Goal: Information Seeking & Learning: Learn about a topic

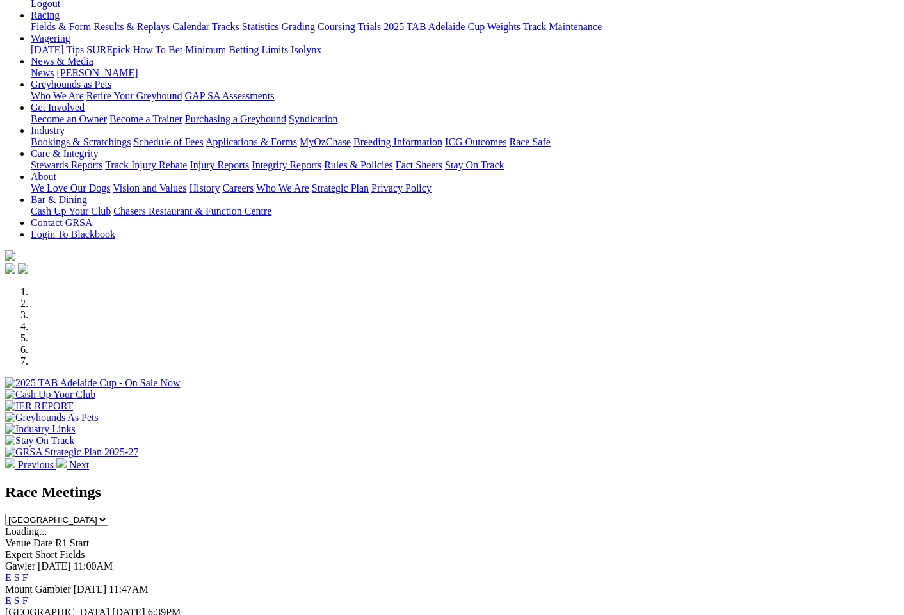
scroll to position [314, 0]
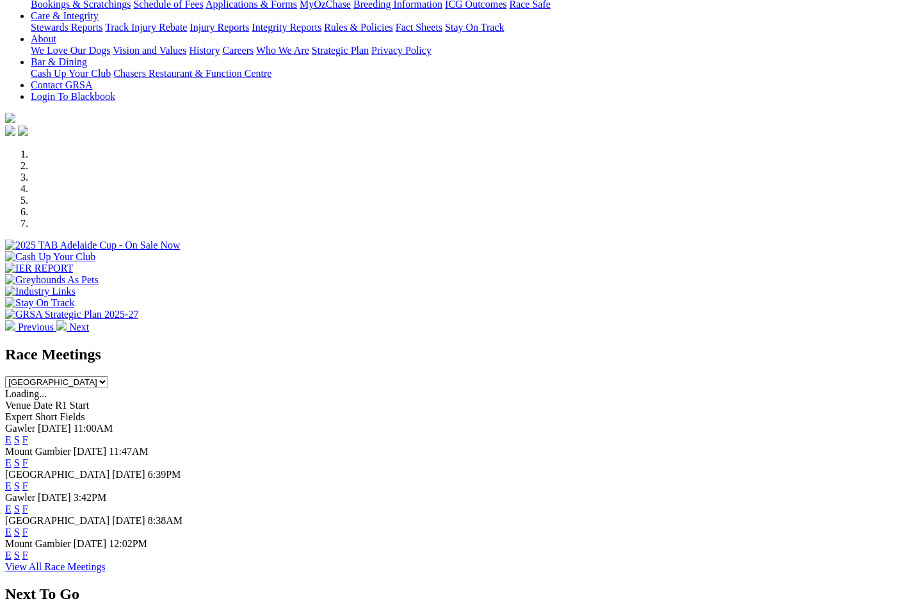
click at [28, 549] on link "F" at bounding box center [25, 554] width 6 height 11
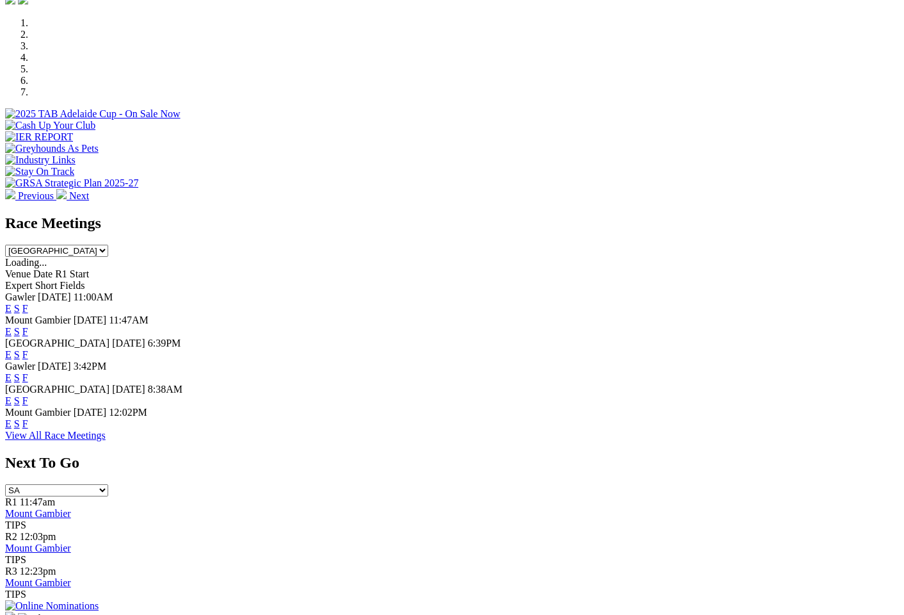
scroll to position [490, 0]
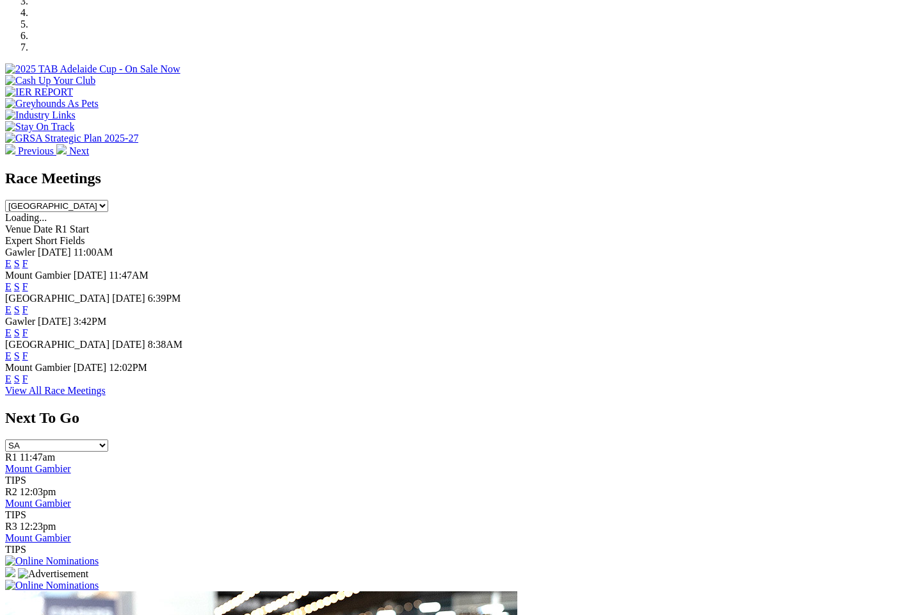
click at [106, 385] on link "View All Race Meetings" at bounding box center [55, 390] width 101 height 11
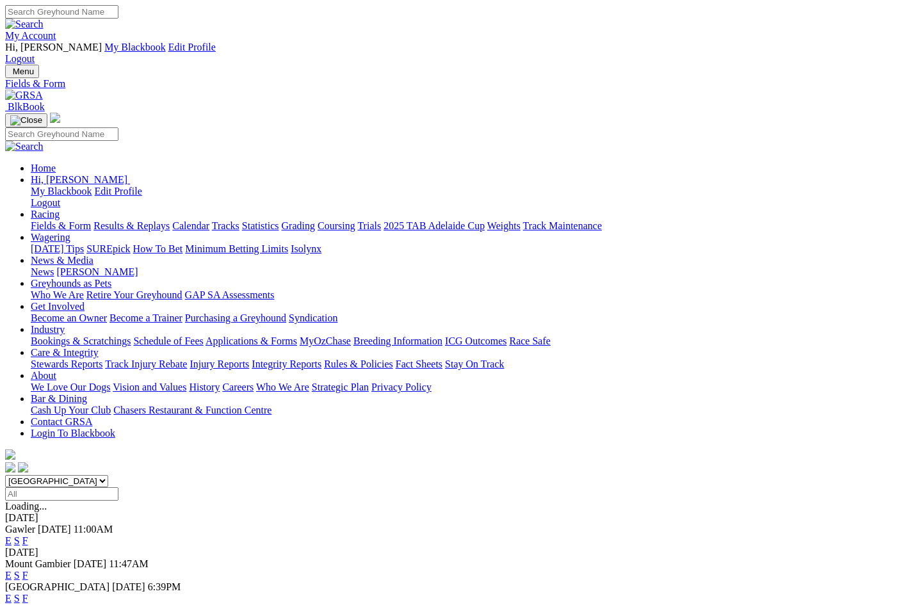
click at [118, 487] on input "Select date" at bounding box center [61, 493] width 113 height 13
type input "[DATE]"
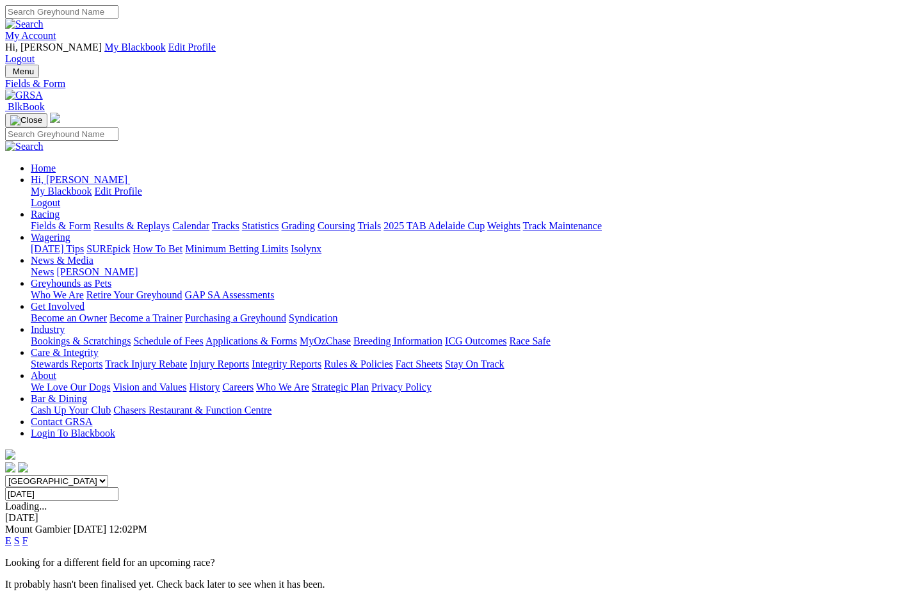
click at [108, 475] on select "South Australia New South Wales Northern Territory Queensland Tasmania Victoria…" at bounding box center [56, 481] width 103 height 12
click at [51, 475] on select "South Australia New South Wales Northern Territory Queensland Tasmania Victoria…" at bounding box center [56, 481] width 103 height 12
